Goal: Task Accomplishment & Management: Use online tool/utility

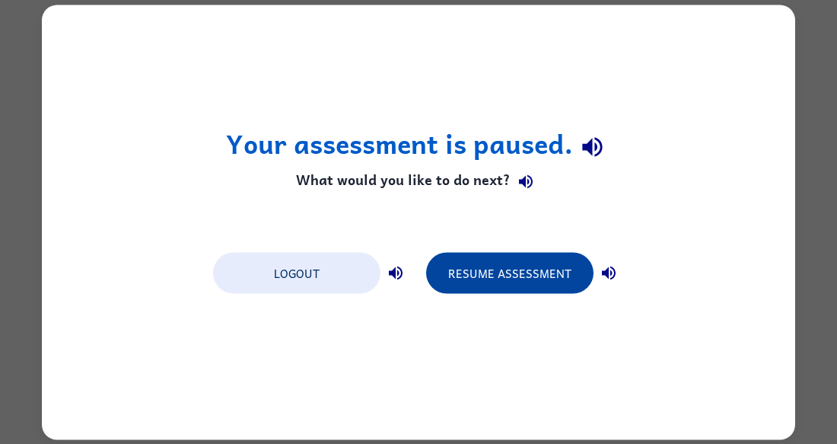
click at [499, 273] on button "Resume Assessment" at bounding box center [509, 272] width 167 height 41
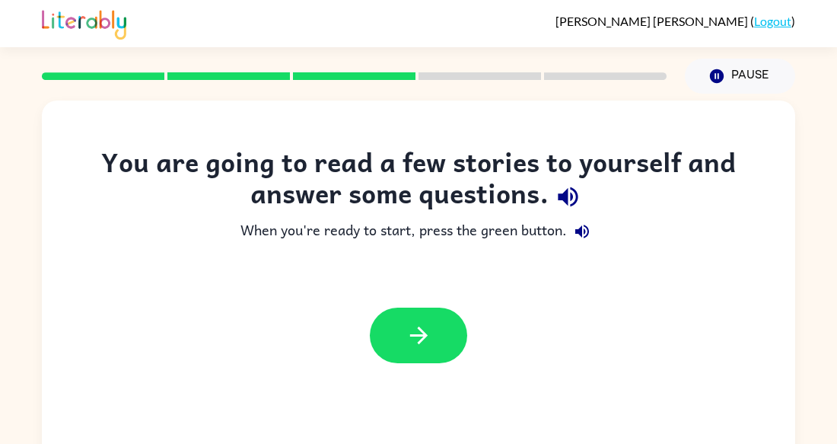
click at [550, 335] on div at bounding box center [419, 335] width 754 height 86
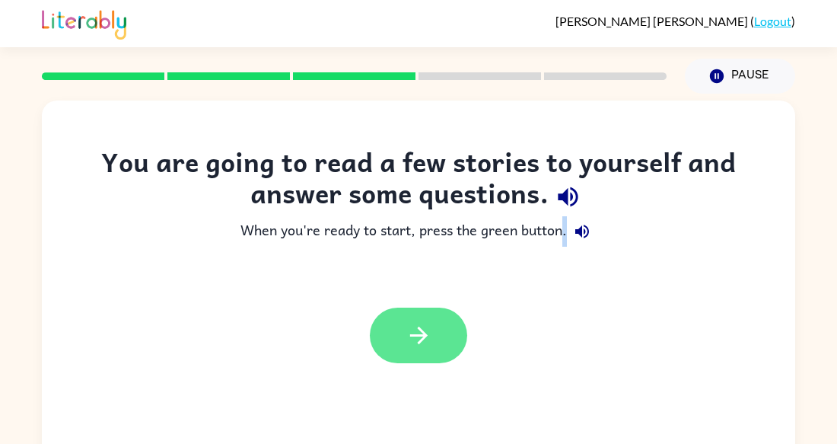
click at [436, 340] on button "button" at bounding box center [418, 336] width 97 height 56
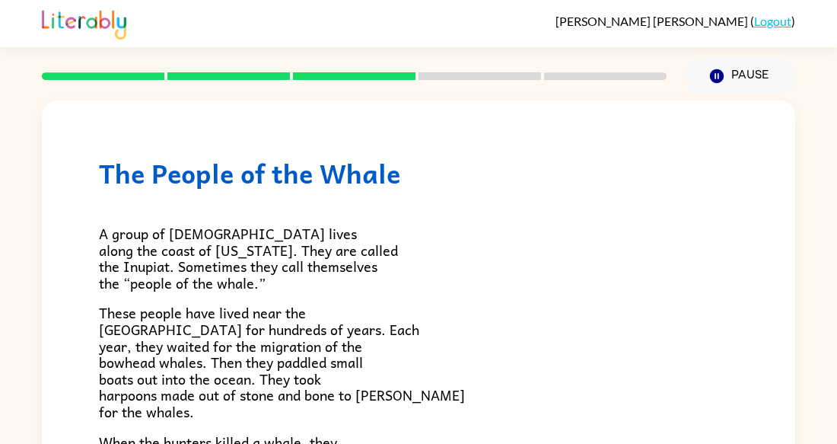
click at [348, 225] on p "A group of [DEMOGRAPHIC_DATA] lives along the coast of [US_STATE]. They are cal…" at bounding box center [418, 257] width 639 height 65
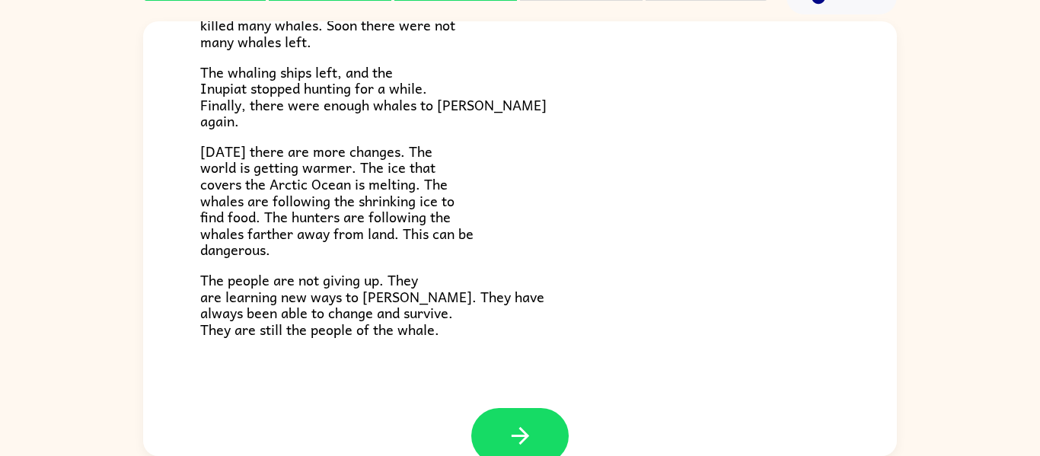
scroll to position [513, 0]
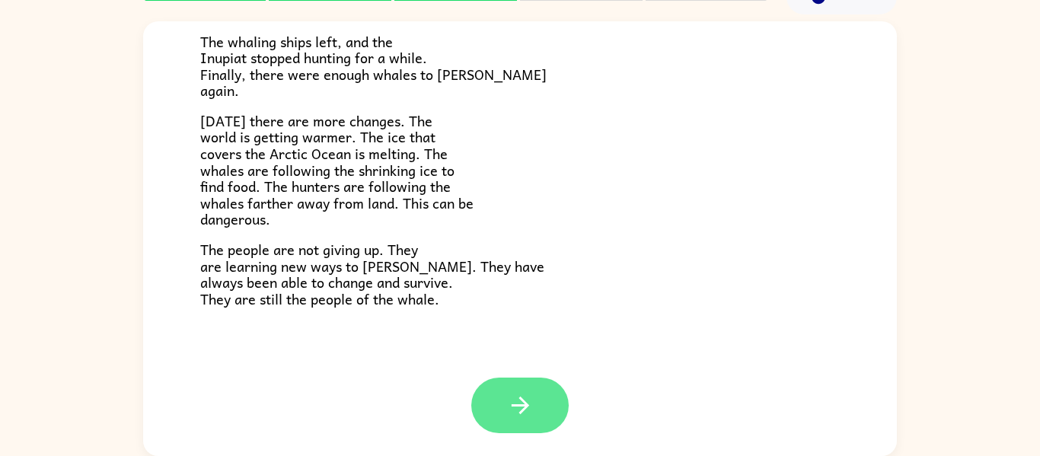
click at [512, 415] on icon "button" at bounding box center [520, 405] width 27 height 27
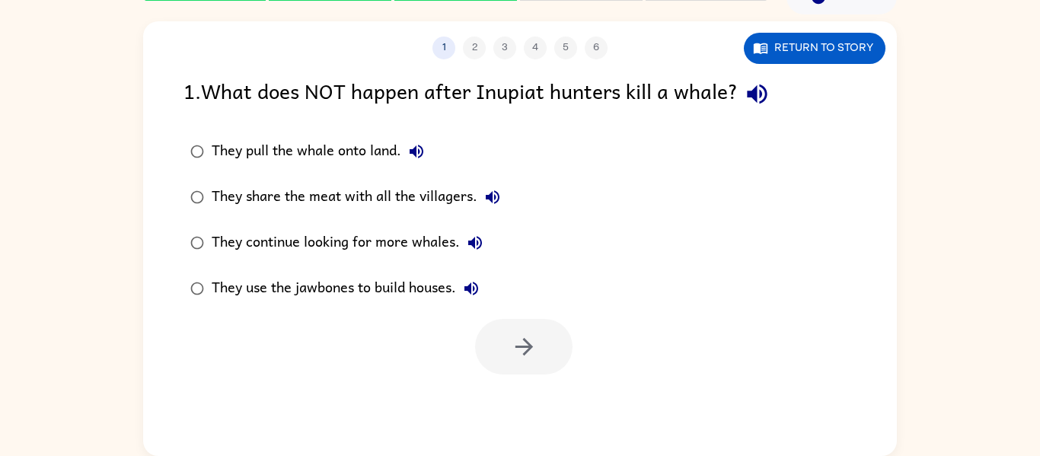
scroll to position [0, 0]
click at [753, 91] on icon "button" at bounding box center [757, 95] width 20 height 20
click at [414, 145] on icon "button" at bounding box center [416, 151] width 18 height 18
click at [489, 186] on button "They share the meat with all the villagers." at bounding box center [492, 197] width 30 height 30
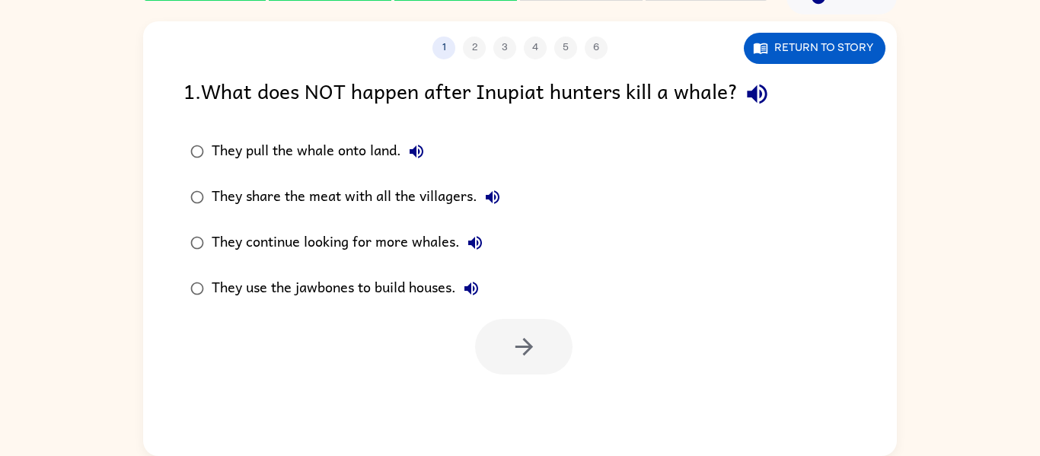
click at [469, 248] on icon "button" at bounding box center [475, 243] width 18 height 18
click at [388, 276] on div "They use the jawbones to build houses." at bounding box center [349, 288] width 275 height 30
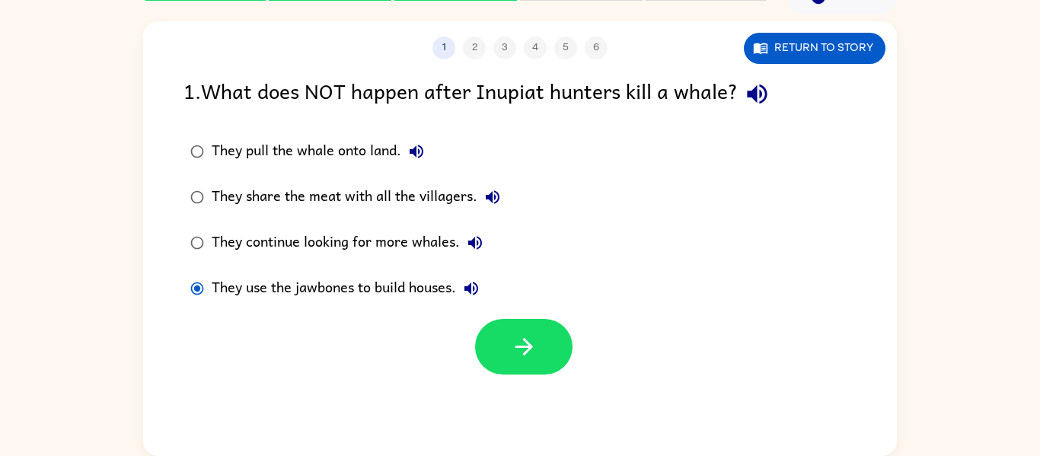
click at [467, 285] on icon "button" at bounding box center [471, 288] width 18 height 18
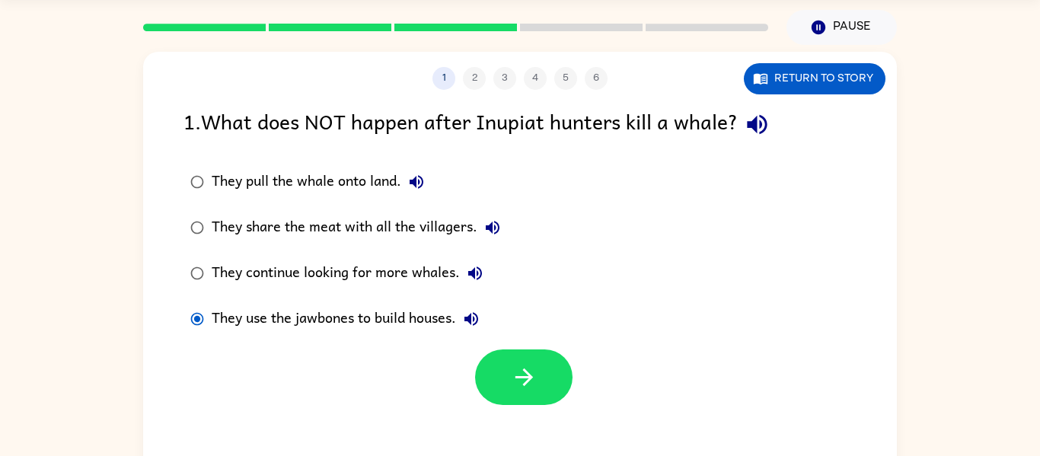
scroll to position [18, 0]
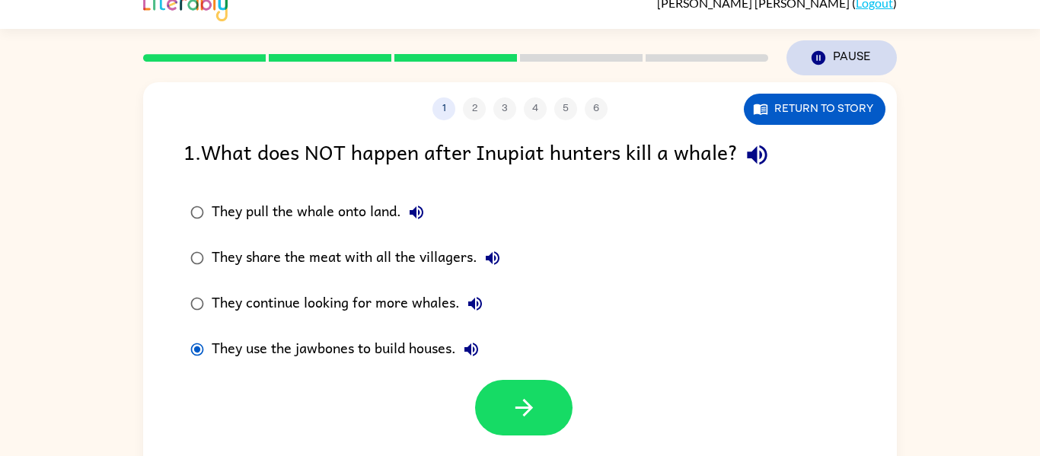
click at [837, 43] on button "Pause Pause" at bounding box center [841, 57] width 110 height 35
